Goal: Task Accomplishment & Management: Manage account settings

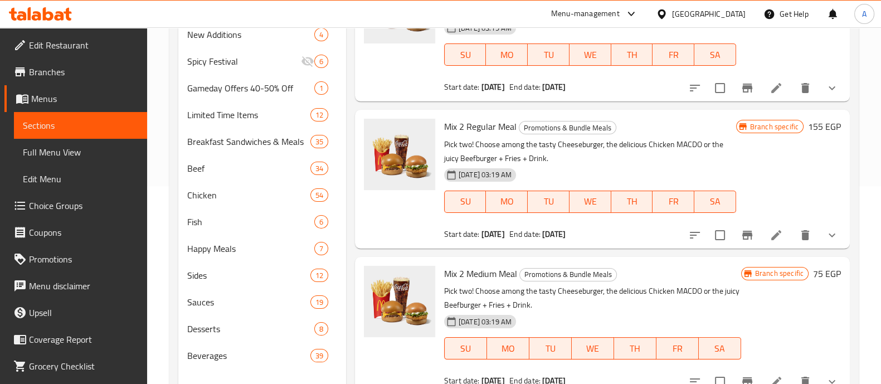
scroll to position [7816, 0]
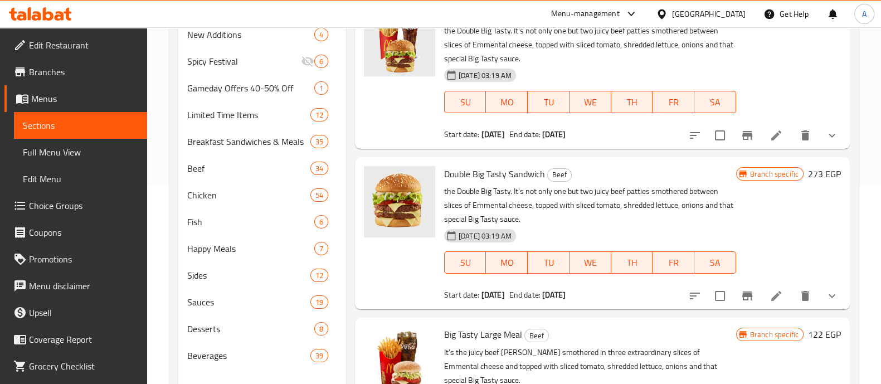
click at [64, 201] on span "Choice Groups" at bounding box center [83, 205] width 109 height 13
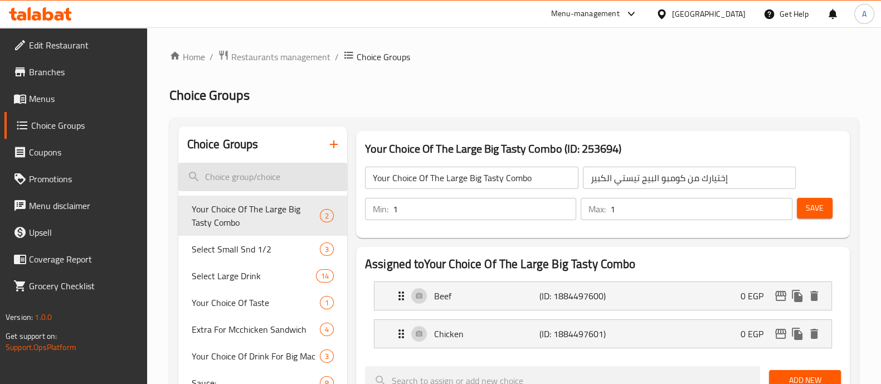
click at [281, 178] on input "search" at bounding box center [262, 177] width 169 height 28
paste input "348758"
type input "348758"
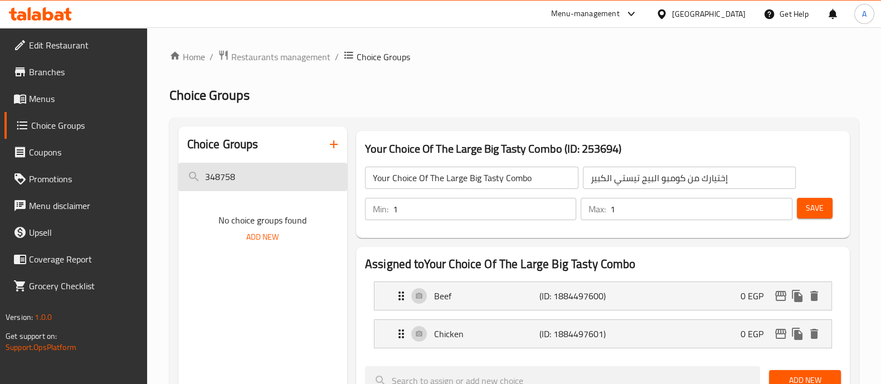
click at [281, 178] on input "348758" at bounding box center [262, 177] width 169 height 28
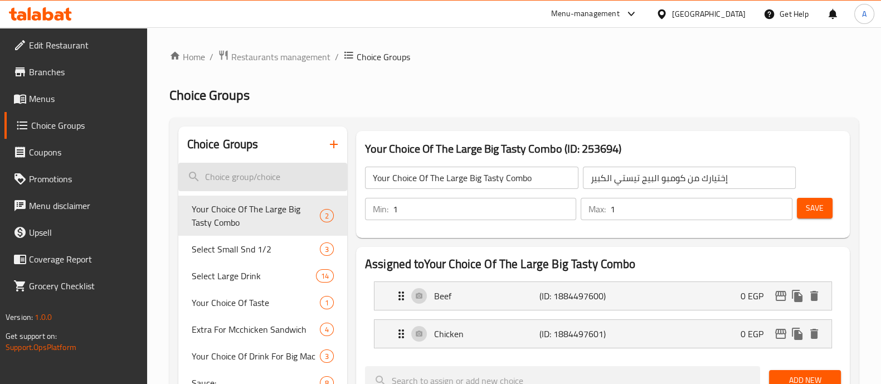
click at [245, 181] on input "search" at bounding box center [262, 177] width 169 height 28
paste input "Please Select Regular Size Drink"
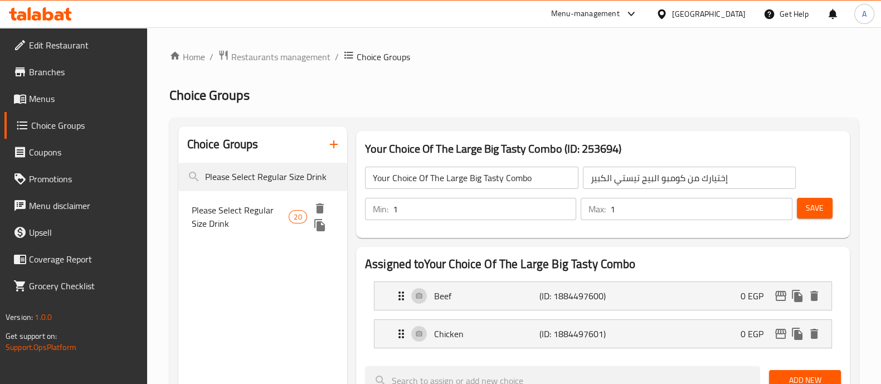
type input "Please Select Regular Size Drink"
click at [223, 217] on span "Please Select Regular Size Drink" at bounding box center [241, 216] width 98 height 27
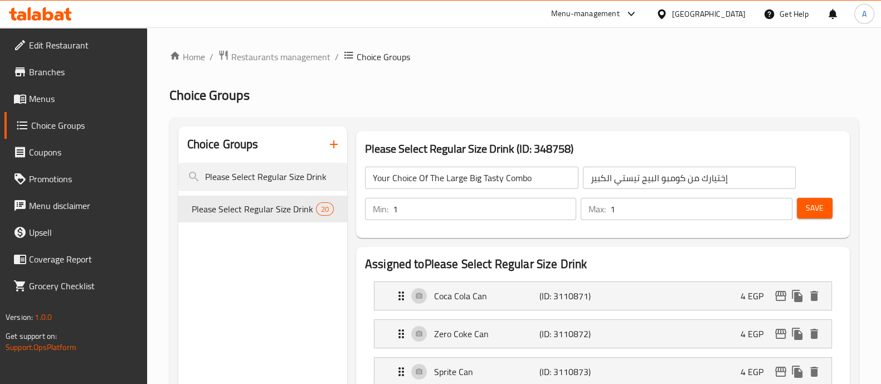
type input "Please Select Regular Size Drink"
type input "فضلا اختار مشروب حجم عادي"
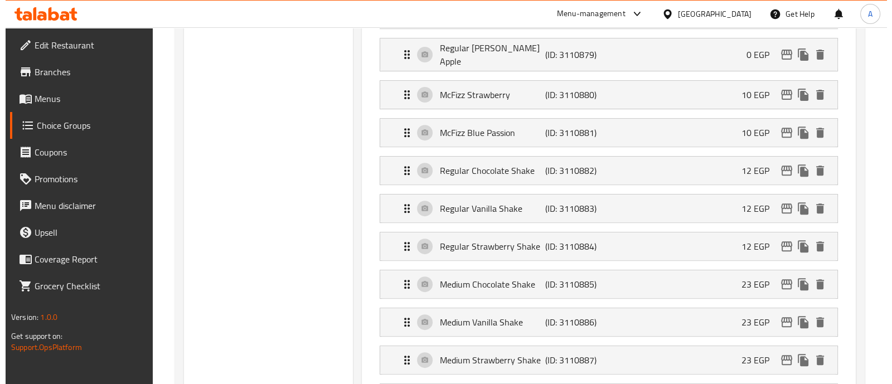
scroll to position [557, 0]
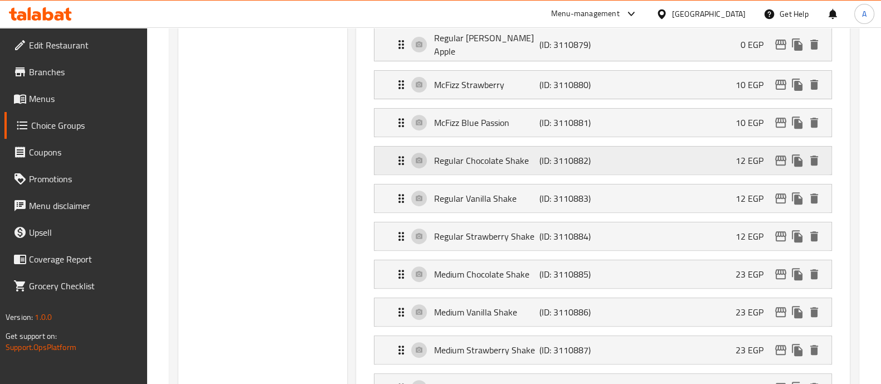
click at [401, 154] on icon "Expand" at bounding box center [401, 160] width 13 height 13
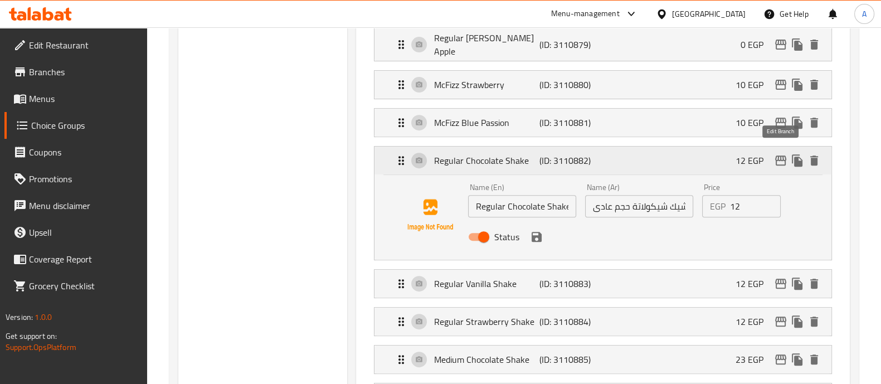
click at [780, 154] on icon "edit" at bounding box center [780, 160] width 13 height 13
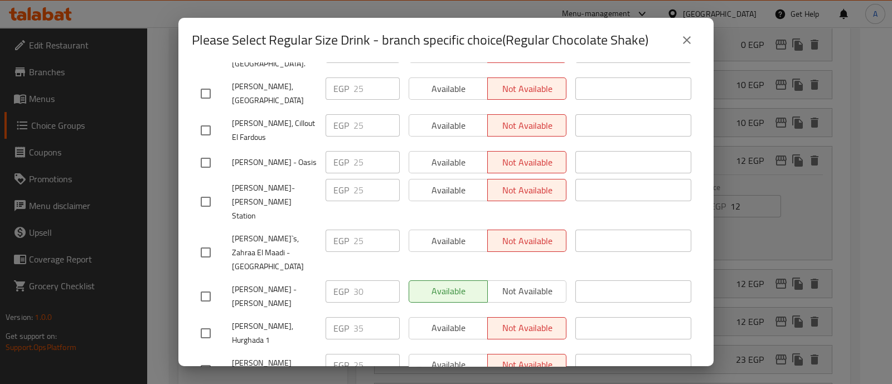
scroll to position [627, 0]
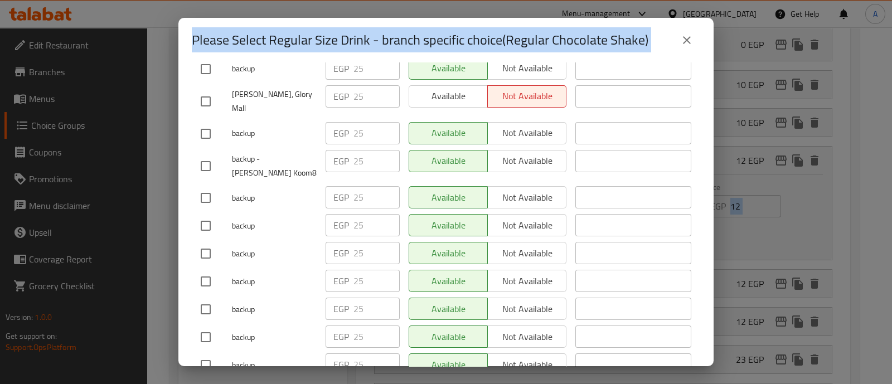
scroll to position [4776, 0]
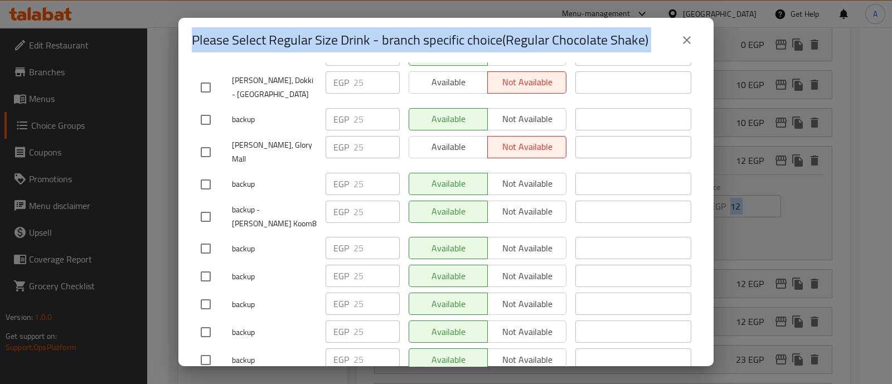
click at [685, 41] on icon "close" at bounding box center [687, 40] width 8 height 8
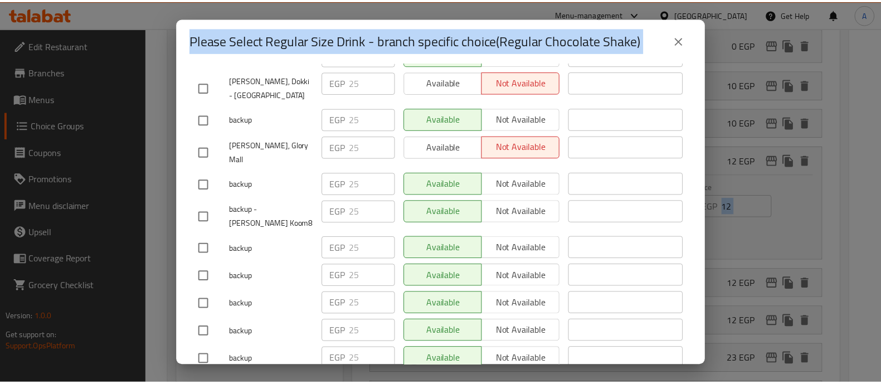
scroll to position [17, 0]
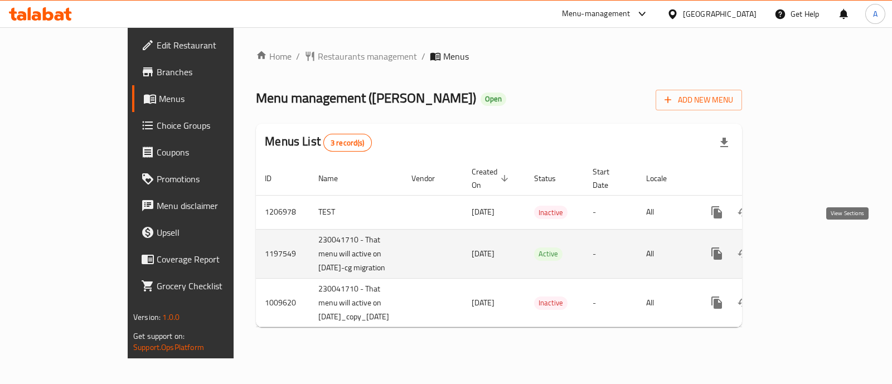
click at [804, 247] on icon "enhanced table" at bounding box center [796, 253] width 13 height 13
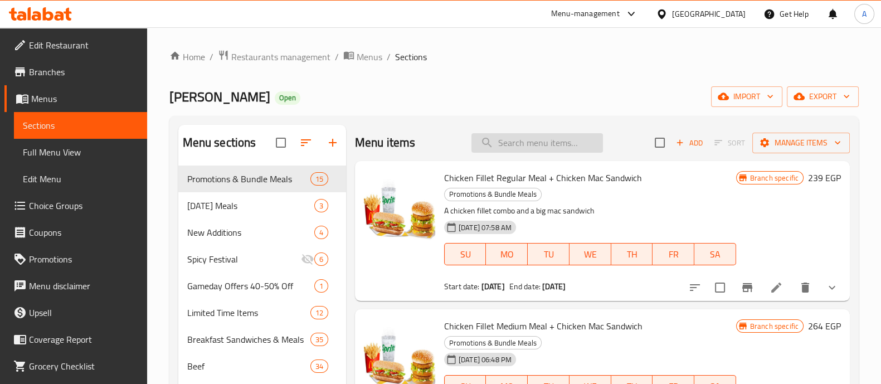
drag, startPoint x: 530, startPoint y: 154, endPoint x: 527, endPoint y: 148, distance: 6.2
click at [529, 153] on div "Menu items Add Sort Manage items" at bounding box center [602, 143] width 495 height 36
click at [527, 143] on input "search" at bounding box center [538, 143] width 132 height 20
paste input "Big Mac Sandwich"
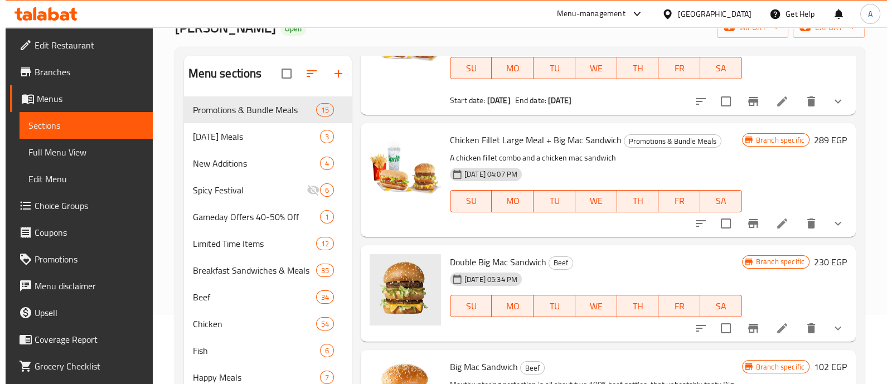
scroll to position [218, 0]
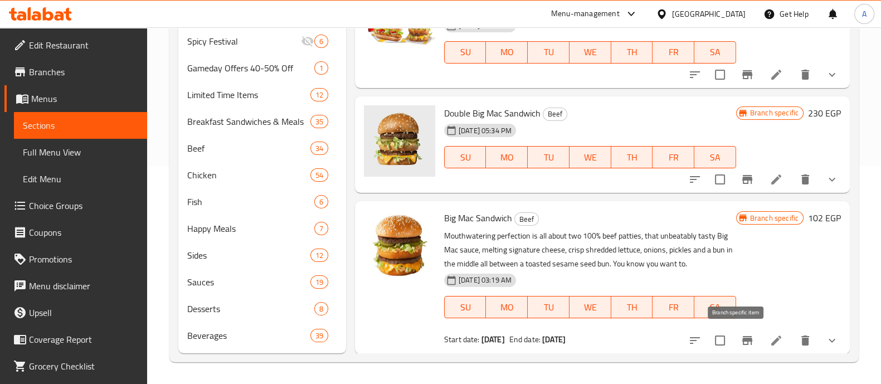
type input "Big Mac Sandwich"
click at [741, 336] on icon "Branch-specific-item" at bounding box center [747, 340] width 13 height 13
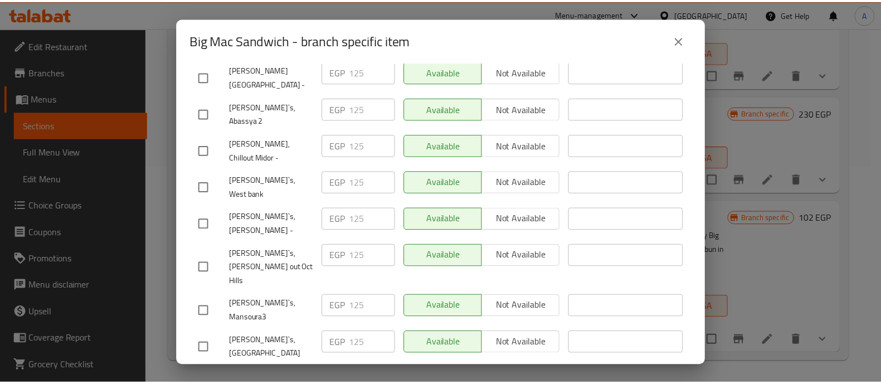
scroll to position [4319, 0]
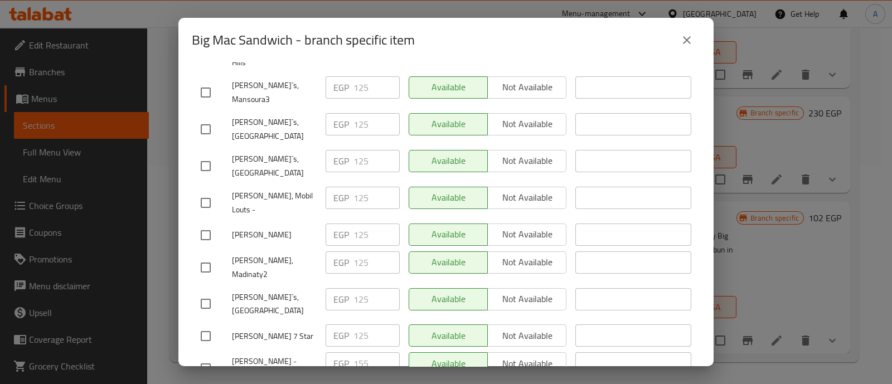
click at [859, 238] on div "Big Mac Sandwich - branch specific item Big Mac Sandwich Mouthwatering perfecti…" at bounding box center [446, 192] width 892 height 384
click at [693, 38] on button "close" at bounding box center [686, 40] width 27 height 27
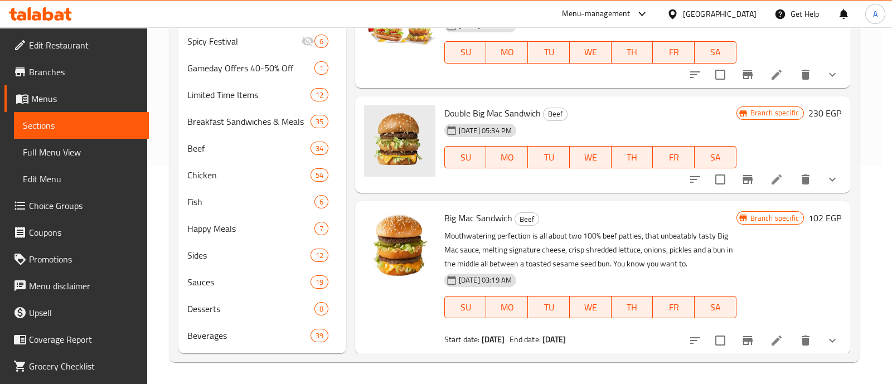
click at [689, 38] on icon "close" at bounding box center [686, 39] width 13 height 13
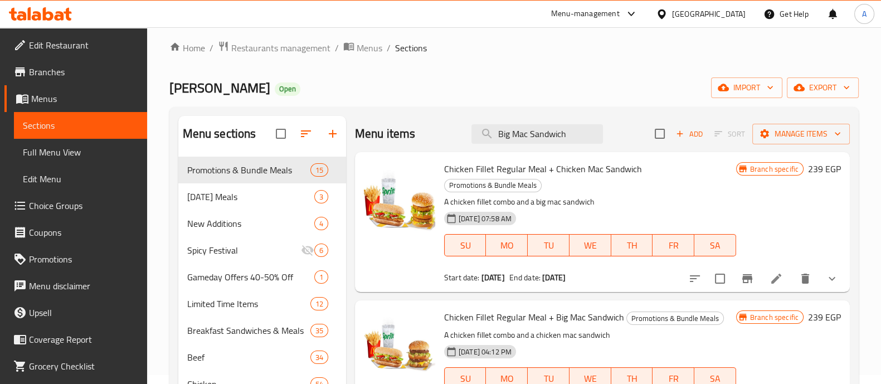
scroll to position [0, 0]
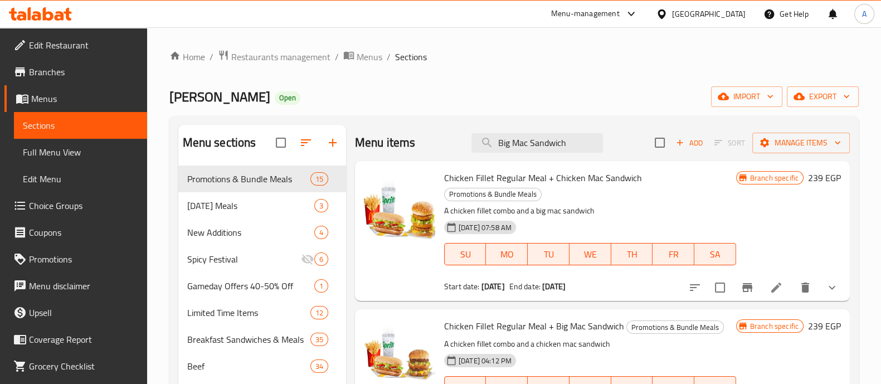
click at [723, 20] on div "[GEOGRAPHIC_DATA]" at bounding box center [701, 14] width 108 height 27
click at [730, 12] on div "[GEOGRAPHIC_DATA]" at bounding box center [709, 14] width 74 height 12
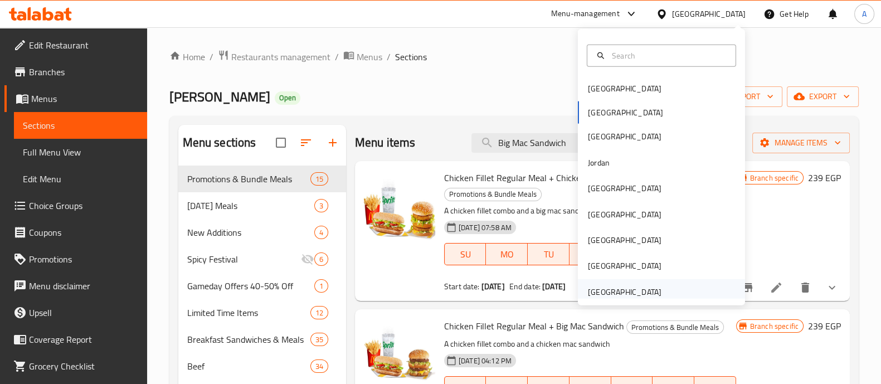
click at [613, 288] on div "United Arab Emirates" at bounding box center [625, 292] width 74 height 12
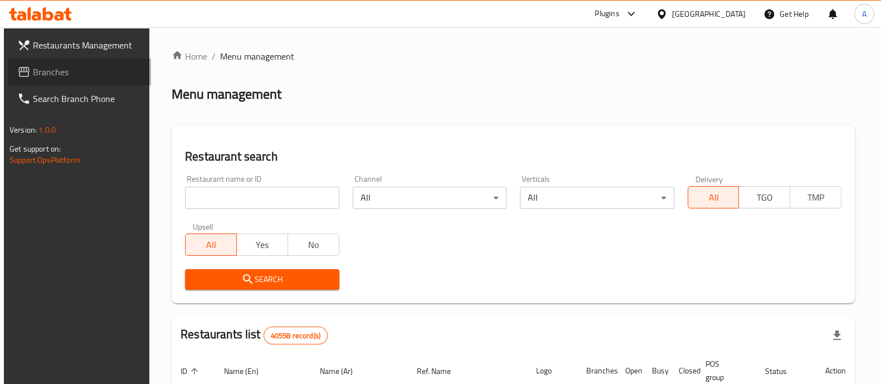
click at [39, 72] on span "Branches" at bounding box center [87, 71] width 109 height 13
